Goal: Information Seeking & Learning: Learn about a topic

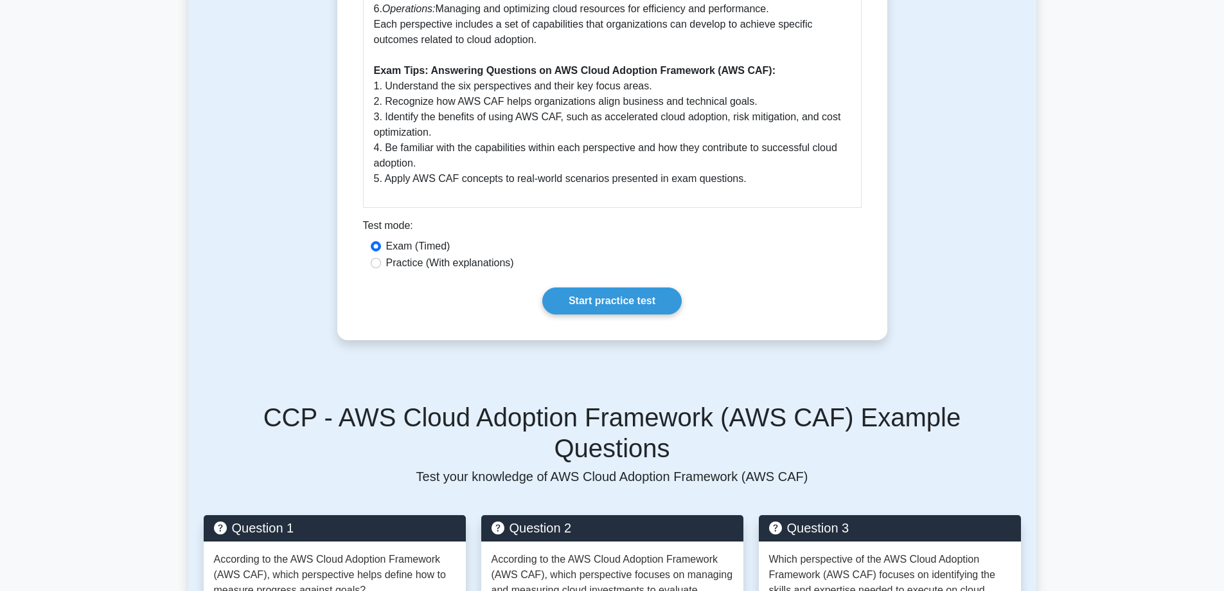
scroll to position [1028, 0]
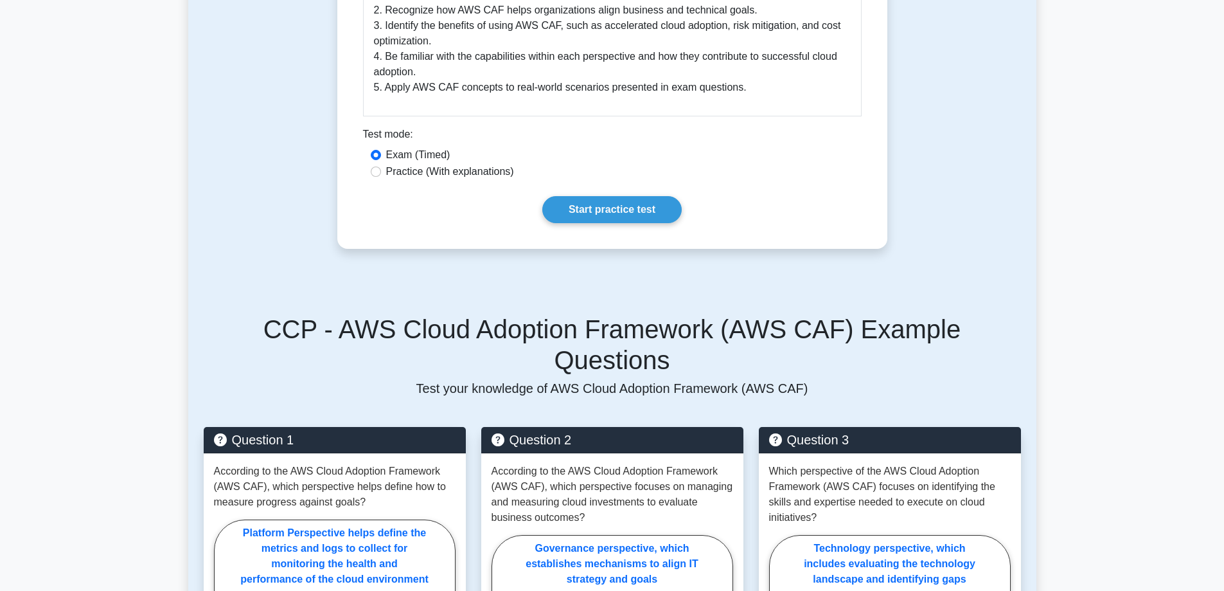
drag, startPoint x: 415, startPoint y: 175, endPoint x: 422, endPoint y: 175, distance: 7.1
click at [415, 175] on label "Practice (With explanations)" at bounding box center [450, 171] width 128 height 15
click at [381, 175] on input "Practice (With explanations)" at bounding box center [376, 171] width 10 height 10
radio input "true"
click at [606, 211] on link "Start practice test" at bounding box center [611, 209] width 139 height 27
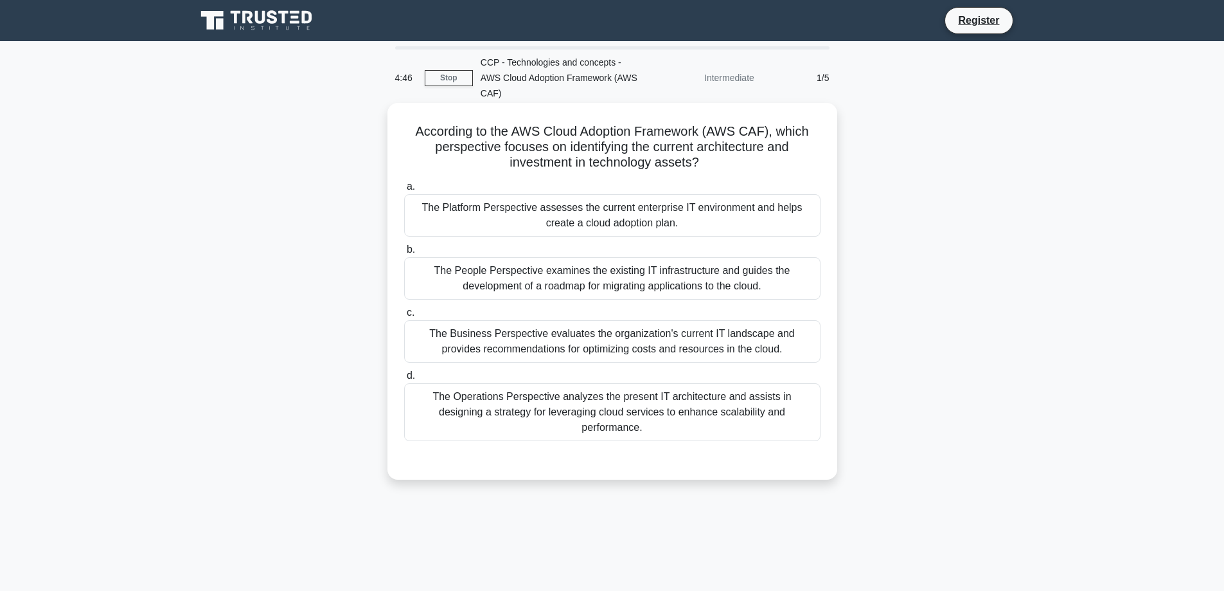
click at [540, 195] on div "The Platform Perspective assesses the current enterprise IT environment and hel…" at bounding box center [612, 215] width 416 height 42
click at [404, 191] on input "a. The Platform Perspective assesses the current enterprise IT environment and …" at bounding box center [404, 187] width 0 height 8
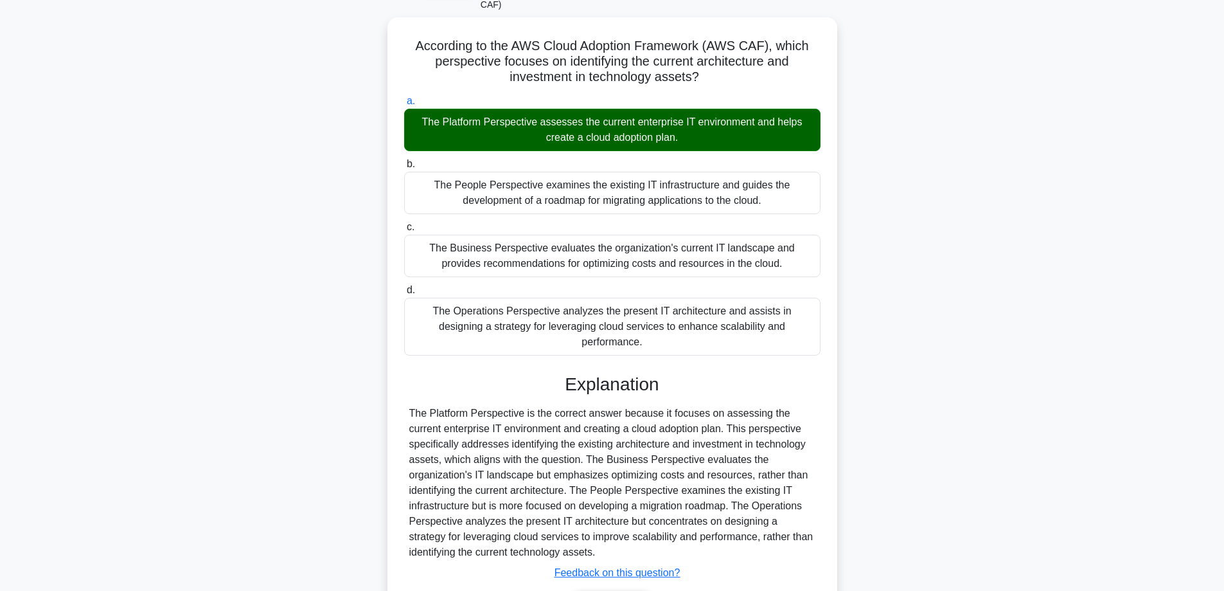
scroll to position [141, 0]
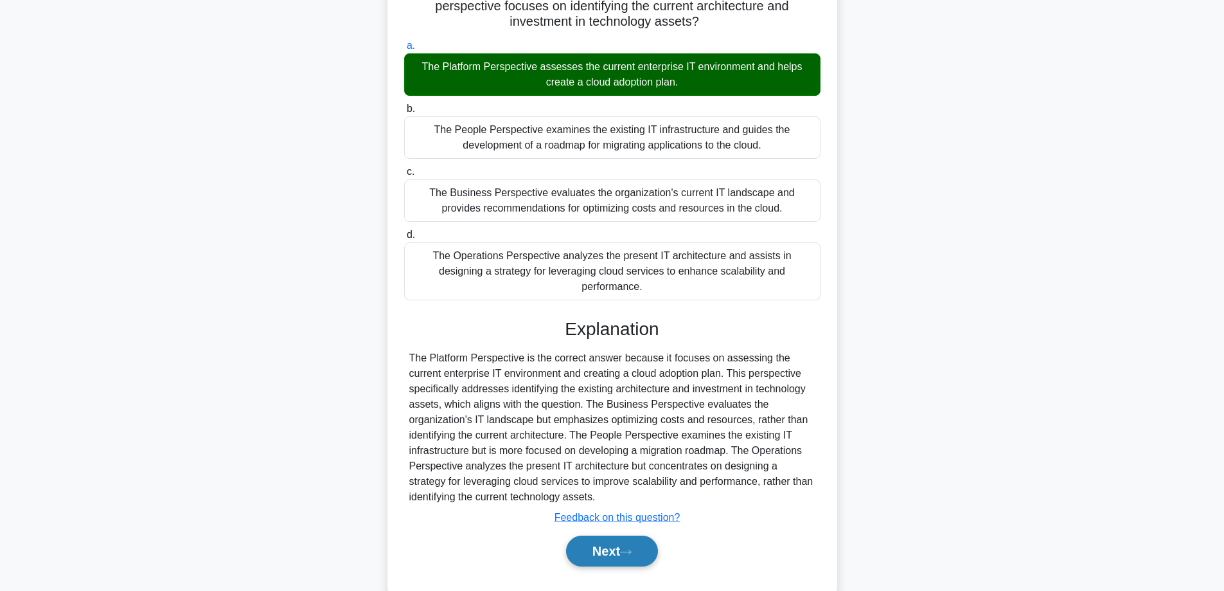
click at [612, 535] on button "Next" at bounding box center [612, 550] width 92 height 31
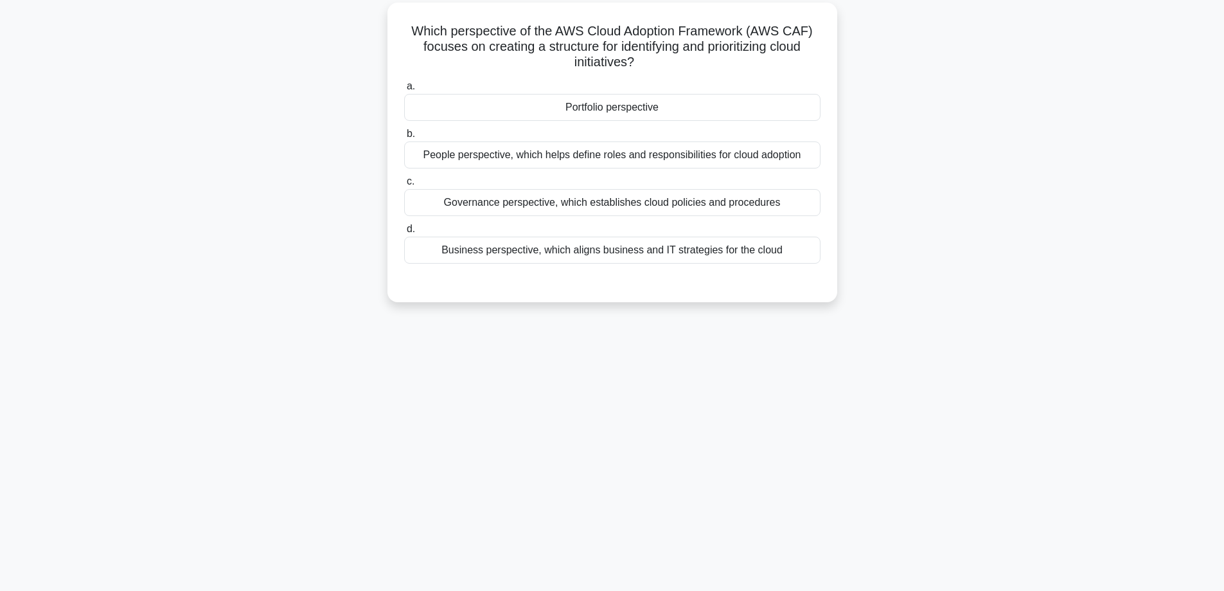
scroll to position [39, 0]
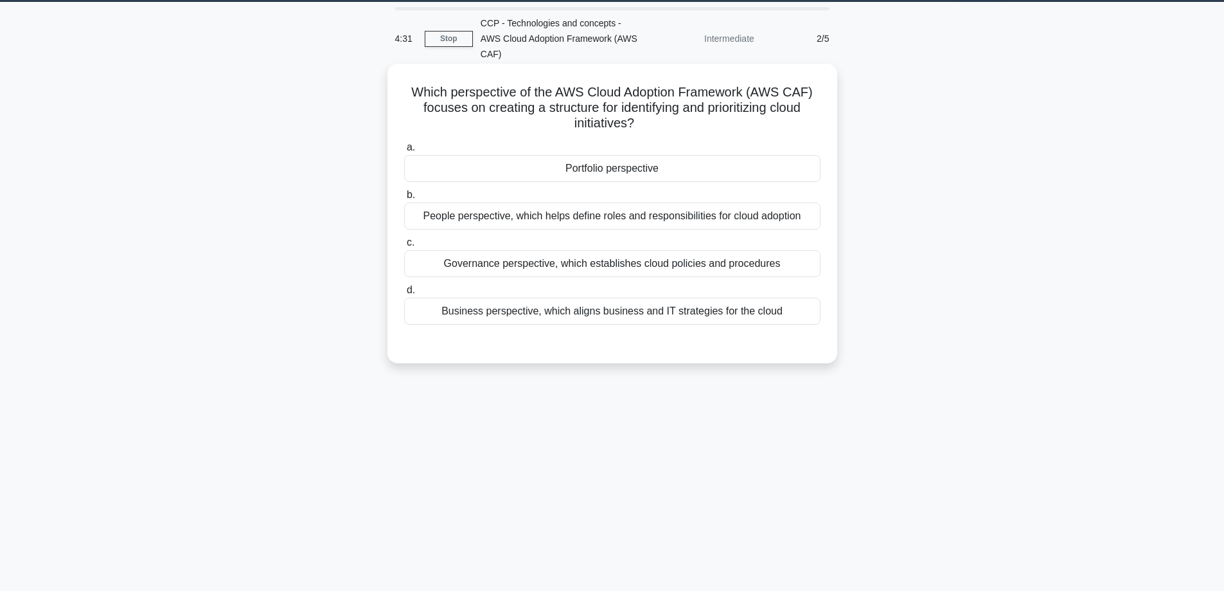
click at [531, 299] on div "Business perspective, which aligns business and IT strategies for the cloud" at bounding box center [612, 311] width 416 height 27
click at [404, 294] on input "d. Business perspective, which aligns business and IT strategies for the cloud" at bounding box center [404, 290] width 0 height 8
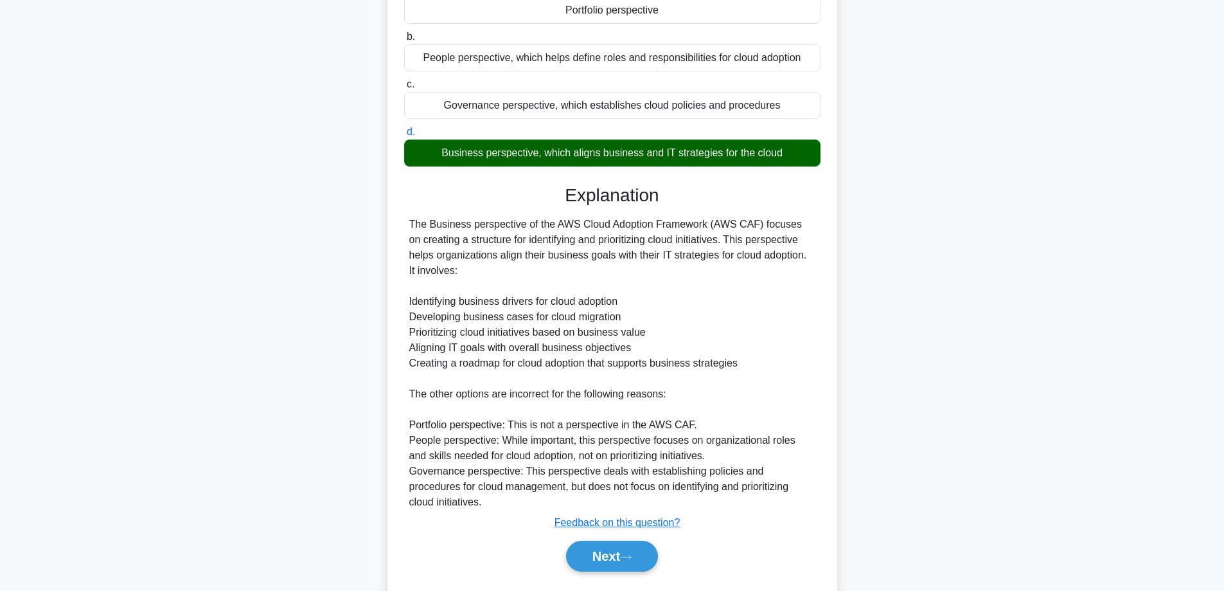
scroll to position [218, 0]
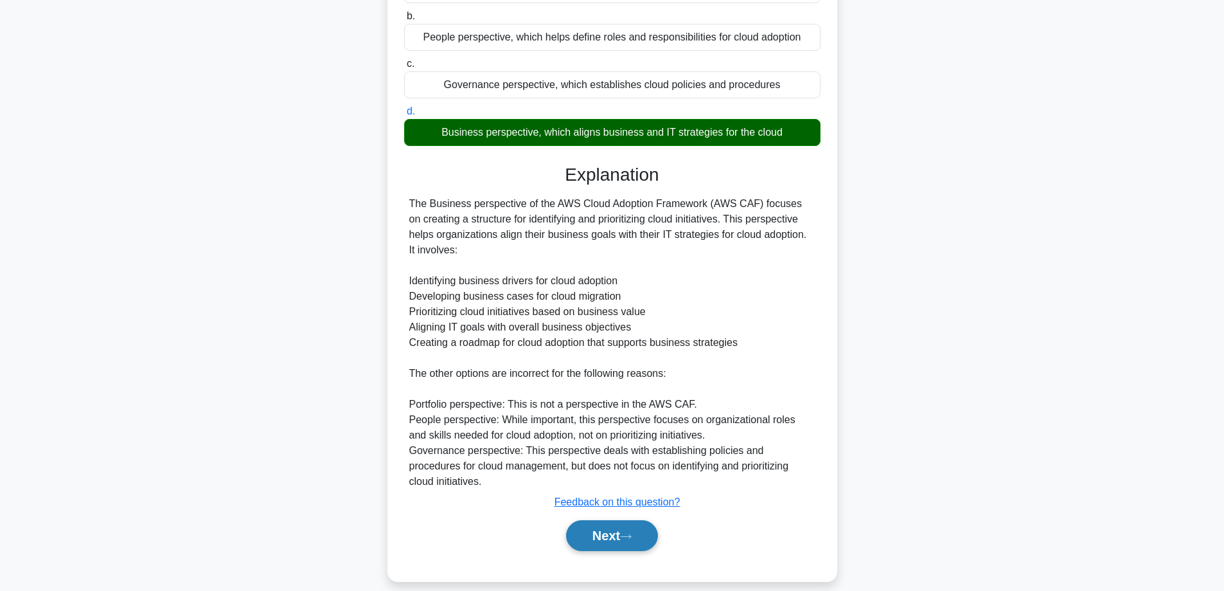
click at [608, 520] on button "Next" at bounding box center [612, 535] width 92 height 31
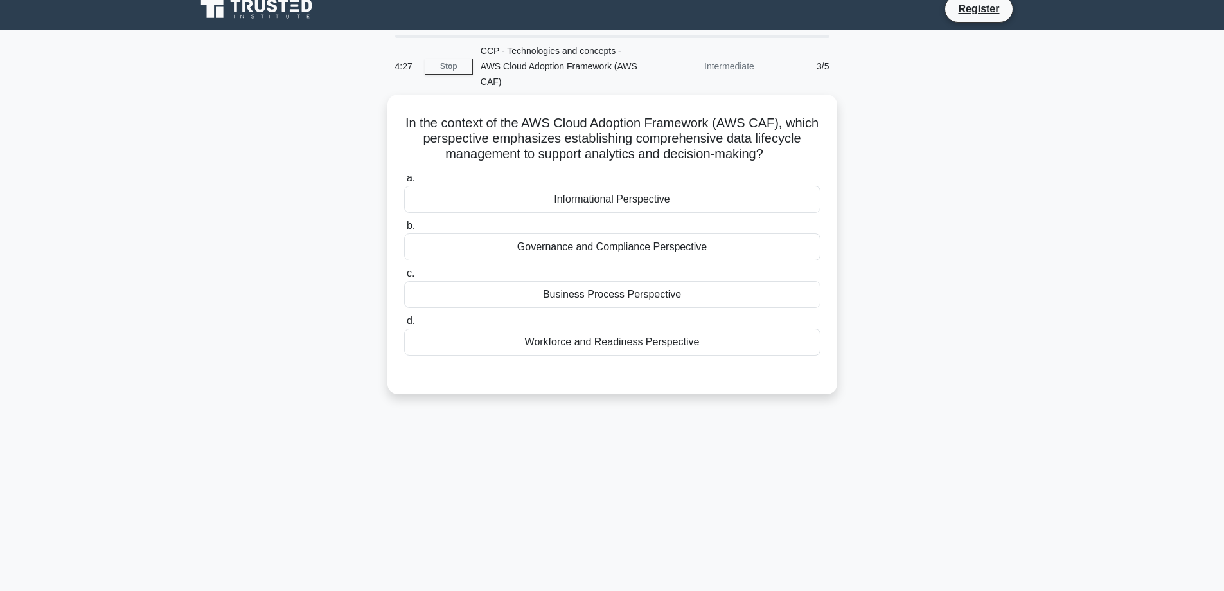
scroll to position [0, 0]
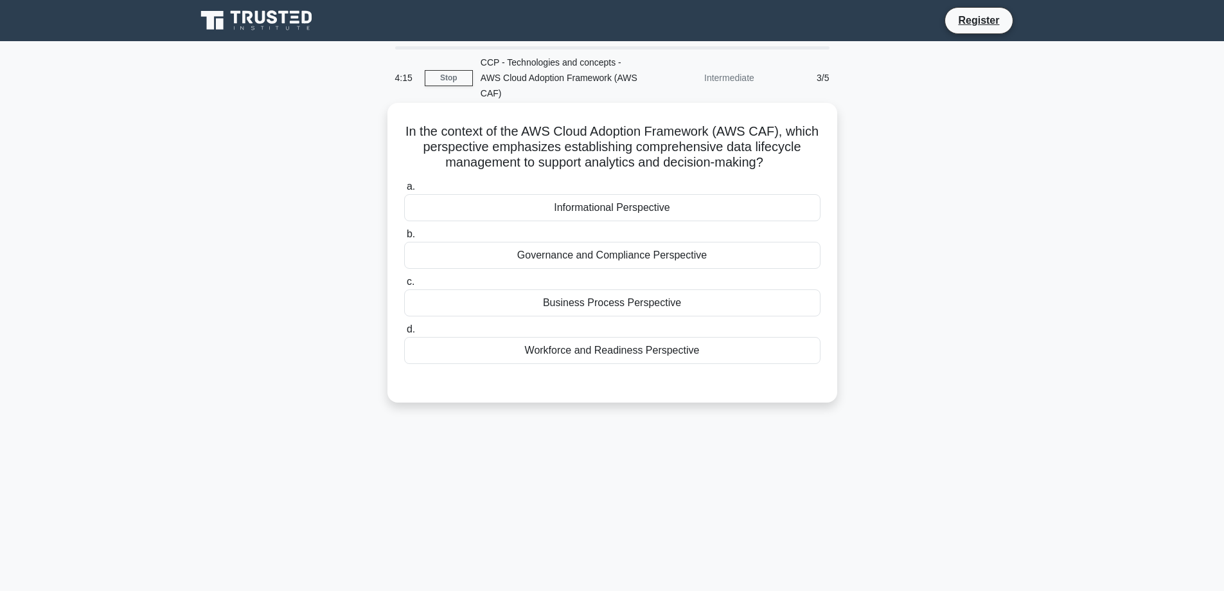
click at [608, 195] on div "Informational Perspective" at bounding box center [612, 207] width 416 height 27
click at [404, 191] on input "a. Informational Perspective" at bounding box center [404, 187] width 0 height 8
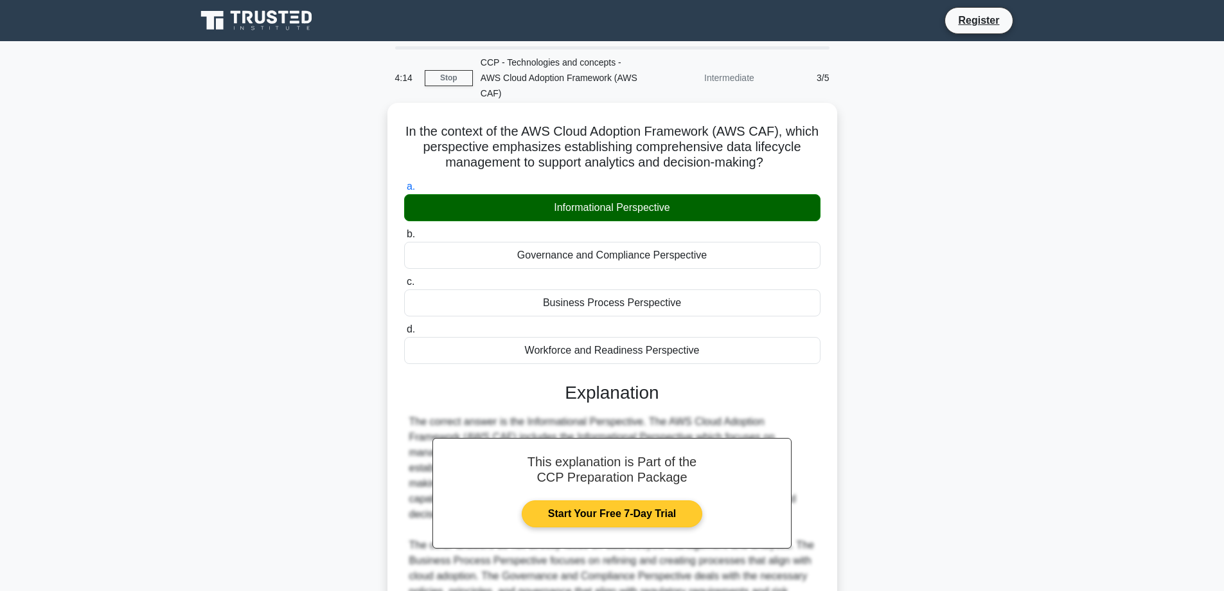
scroll to position [156, 0]
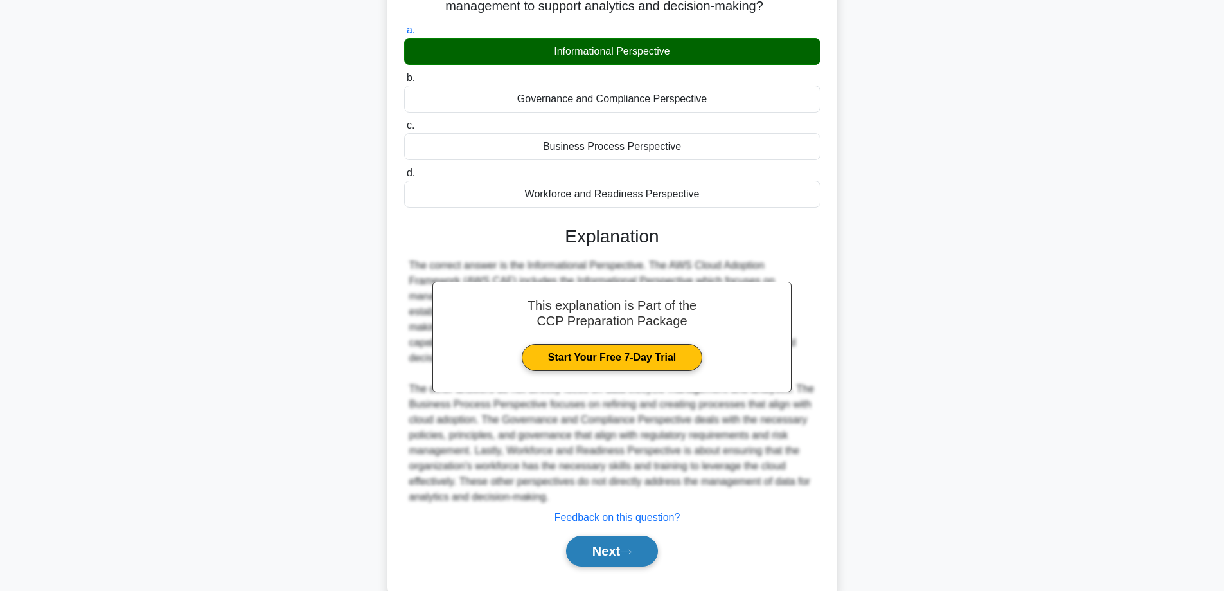
click at [614, 535] on button "Next" at bounding box center [612, 550] width 92 height 31
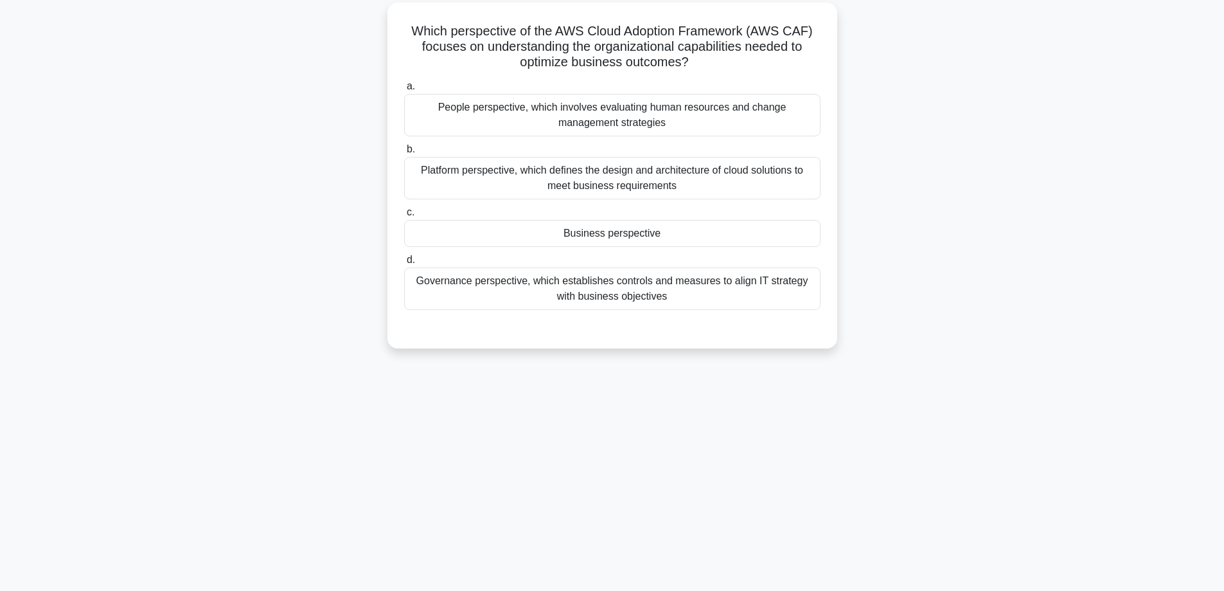
scroll to position [0, 0]
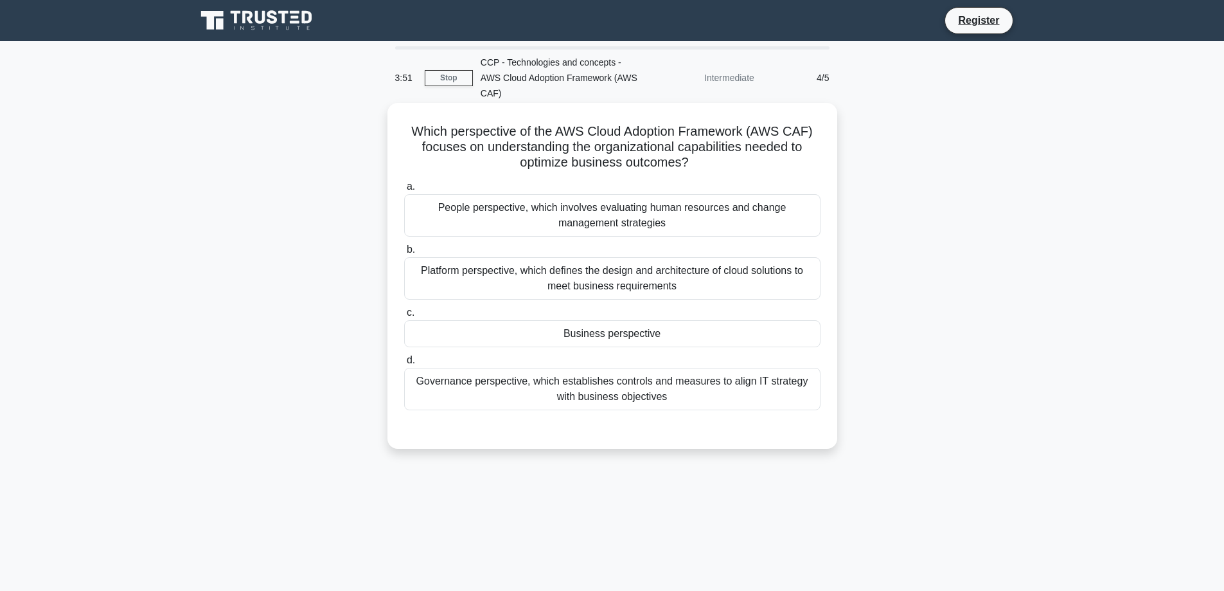
click at [531, 322] on div "Business perspective" at bounding box center [612, 333] width 416 height 27
click at [404, 317] on input "c. Business perspective" at bounding box center [404, 312] width 0 height 8
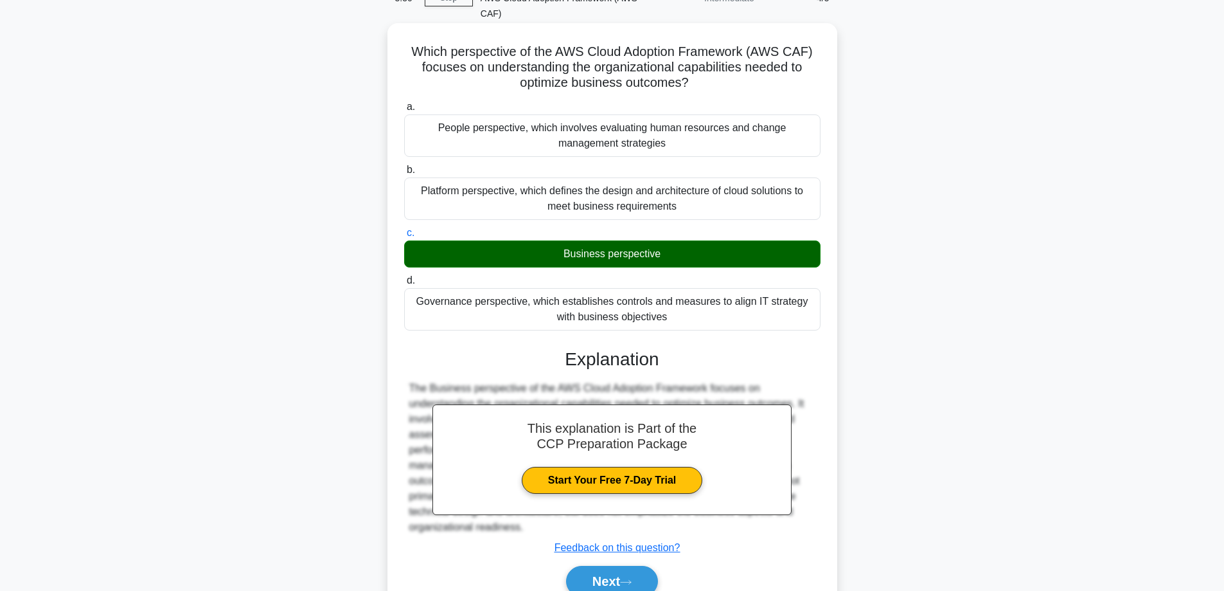
scroll to position [125, 0]
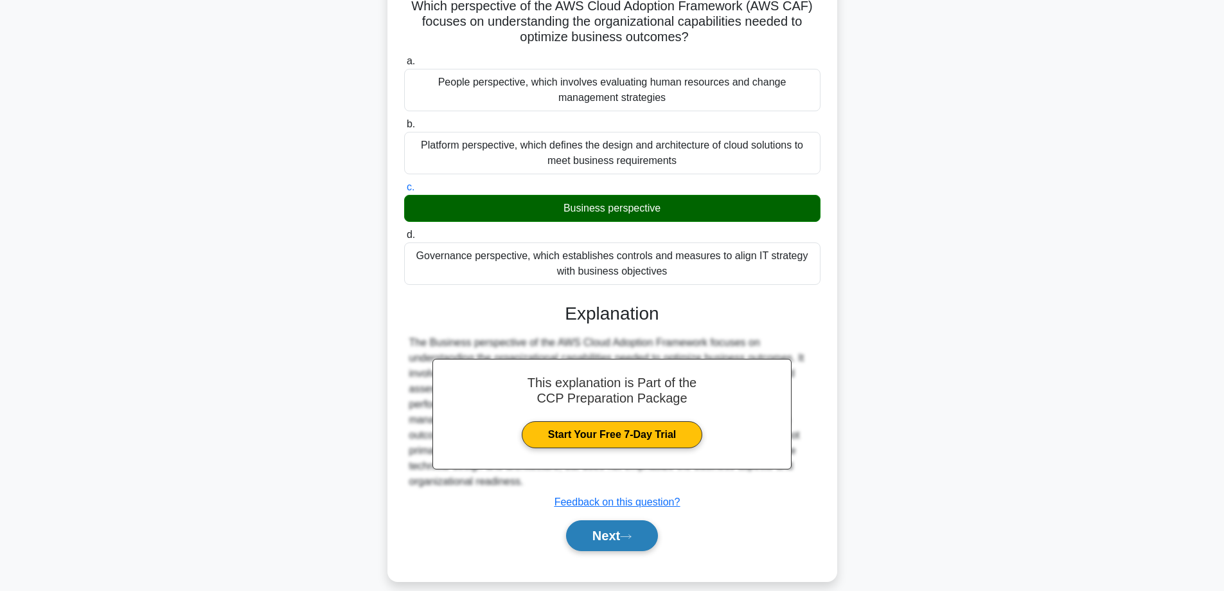
click at [612, 524] on button "Next" at bounding box center [612, 535] width 92 height 31
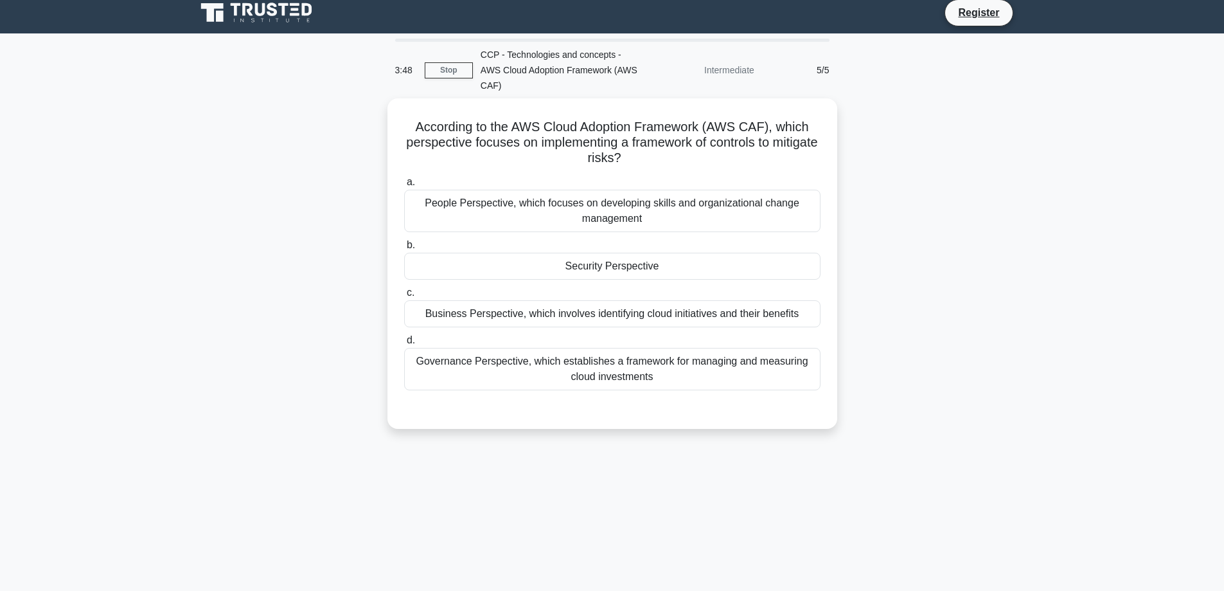
scroll to position [0, 0]
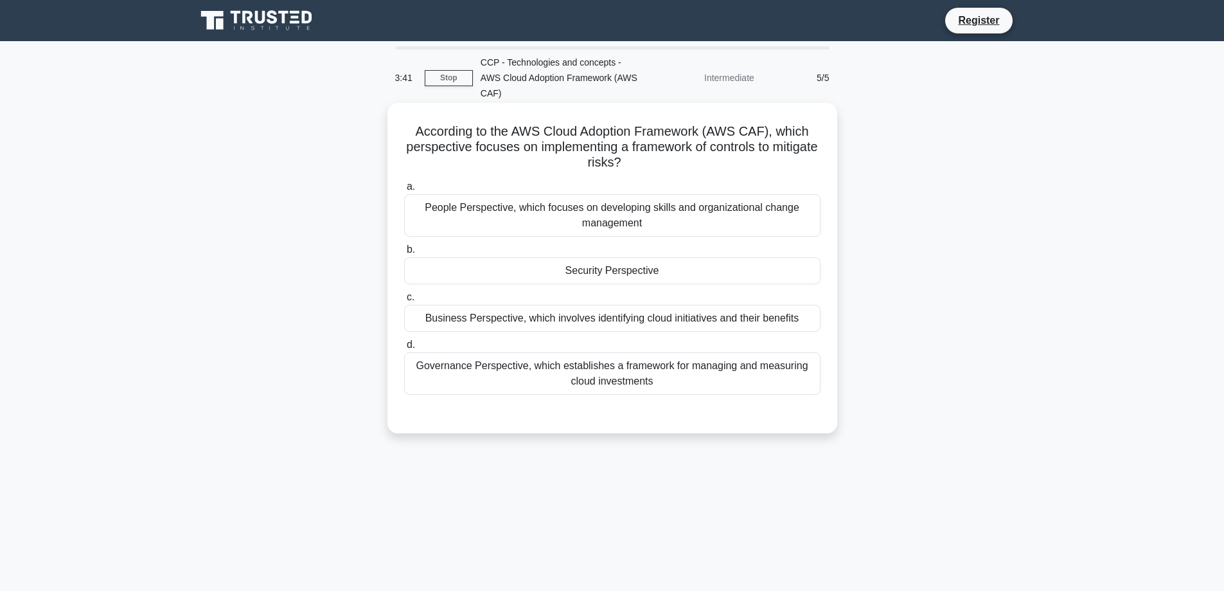
click at [629, 257] on div "Security Perspective" at bounding box center [612, 270] width 416 height 27
click at [404, 254] on input "b. Security Perspective" at bounding box center [404, 249] width 0 height 8
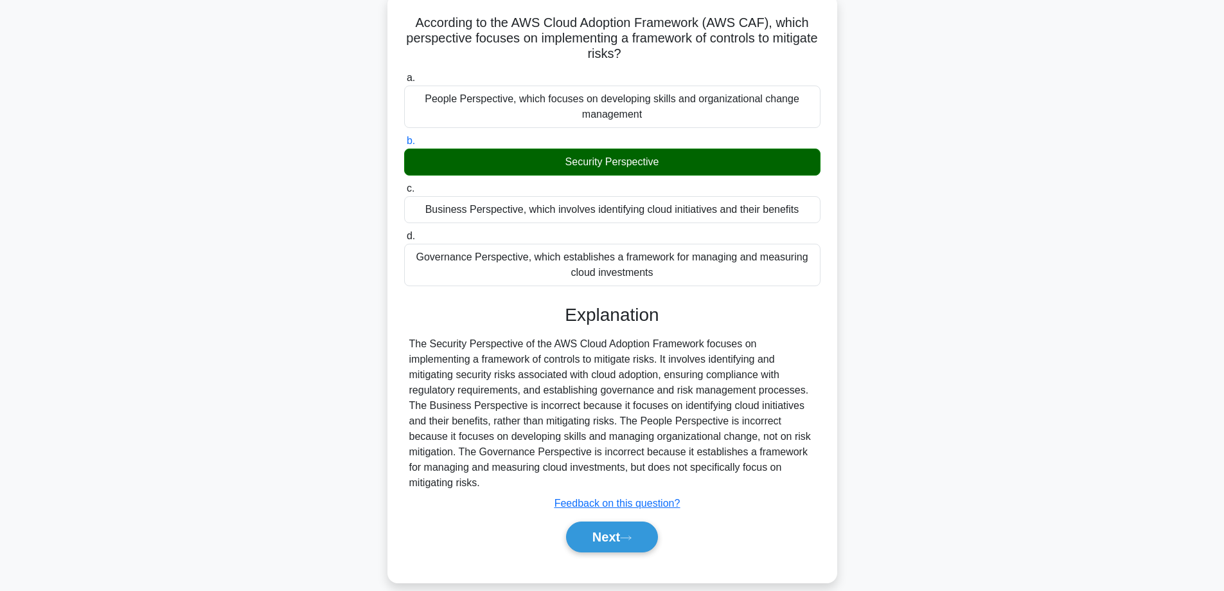
scroll to position [110, 0]
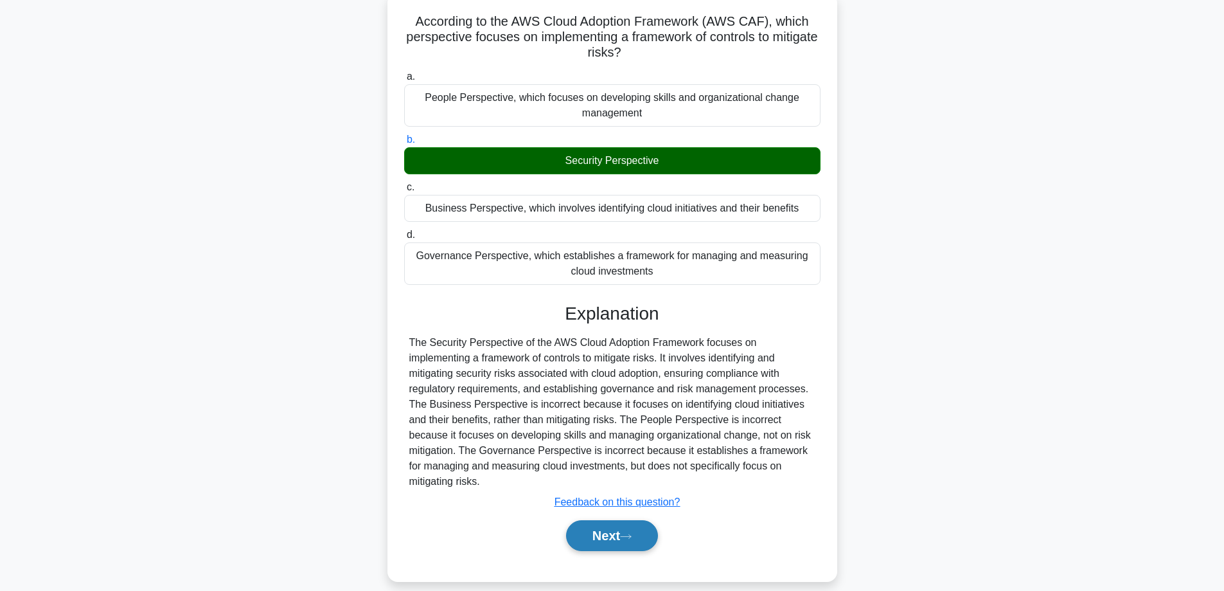
click at [610, 521] on button "Next" at bounding box center [612, 535] width 92 height 31
